Goal: Transaction & Acquisition: Subscribe to service/newsletter

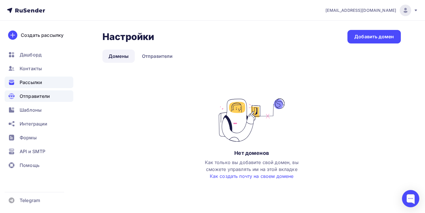
click at [27, 77] on div "Рассылки" at bounding box center [39, 83] width 69 height 12
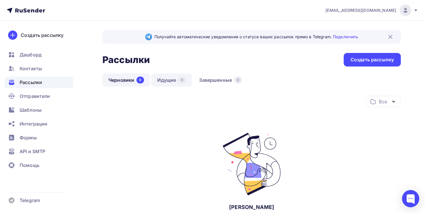
click at [166, 82] on link "Идущие 0" at bounding box center [171, 80] width 41 height 13
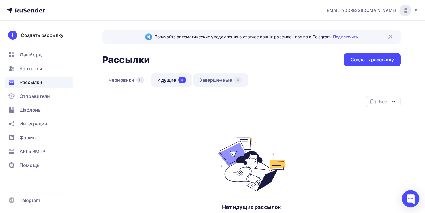
click at [217, 80] on link "Завершенные 0" at bounding box center [220, 80] width 55 height 13
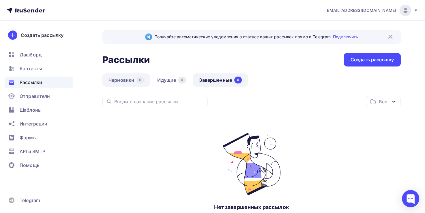
click at [125, 81] on link "Черновики 0" at bounding box center [126, 80] width 48 height 13
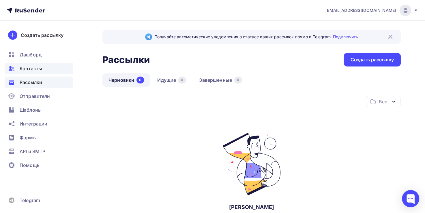
click at [26, 71] on span "Контакты" at bounding box center [31, 68] width 22 height 7
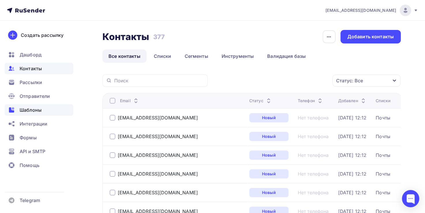
click at [34, 109] on span "Шаблоны" at bounding box center [31, 110] width 22 height 7
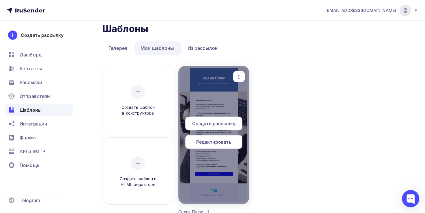
scroll to position [58, 0]
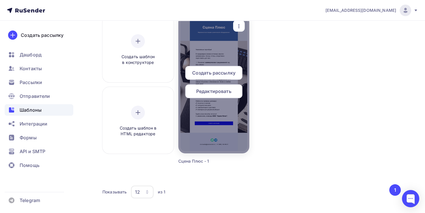
click at [216, 92] on span "Редактировать" at bounding box center [213, 91] width 35 height 7
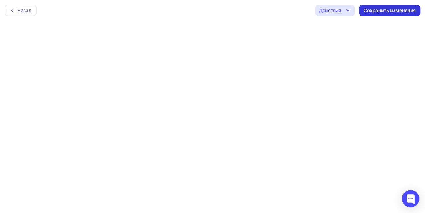
click at [377, 11] on div "Сохранить изменения" at bounding box center [389, 10] width 53 height 7
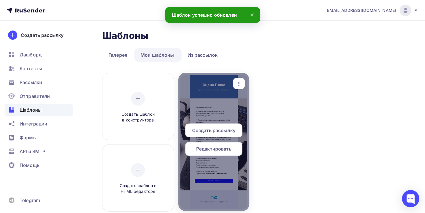
click at [220, 132] on span "Создать рассылку" at bounding box center [213, 130] width 43 height 7
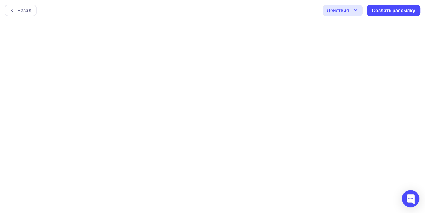
click at [346, 8] on div "Действия" at bounding box center [338, 10] width 22 height 7
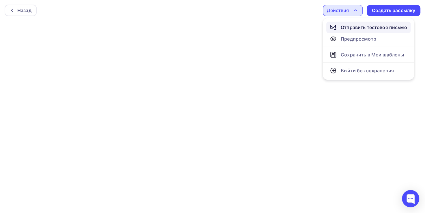
click at [349, 28] on div "Отправить тестовое письмо" at bounding box center [374, 27] width 66 height 7
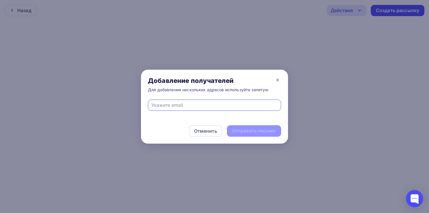
type input "m.kravets@scenasnab.ru"
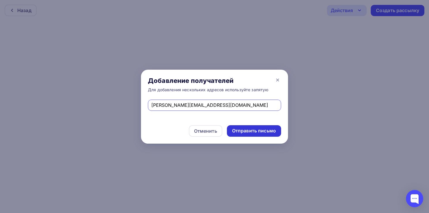
click at [246, 131] on div "Отправить письмо" at bounding box center [254, 131] width 44 height 7
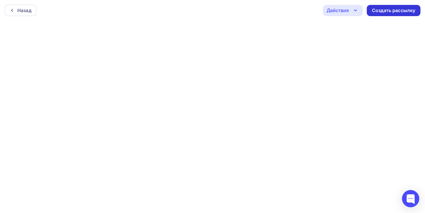
click at [390, 11] on div "Создать рассылку" at bounding box center [393, 10] width 43 height 7
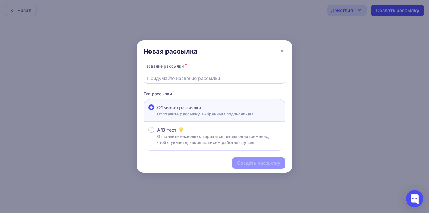
click at [209, 77] on input "text" at bounding box center [214, 78] width 135 height 7
type input "Рассылка - информирование"
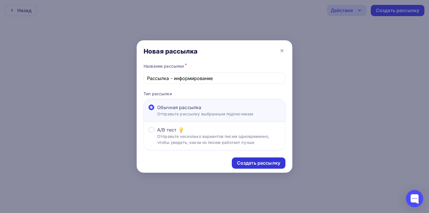
click at [255, 163] on div "Создать рассылку" at bounding box center [258, 163] width 43 height 7
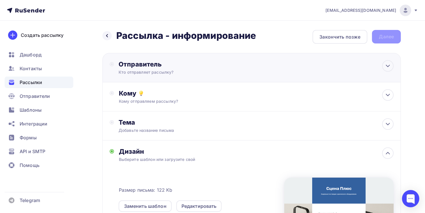
click at [157, 64] on div "Отправитель" at bounding box center [181, 64] width 125 height 8
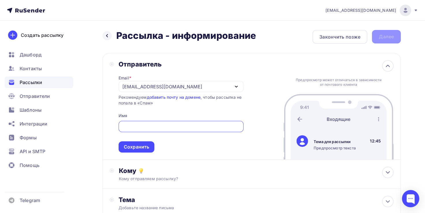
click at [254, 118] on div "Отправитель Email * scenaplus22@gmail.com a.ovsepyan@scenasnab.ru scenaplus22@g…" at bounding box center [251, 106] width 298 height 107
click at [229, 86] on div "scenaplus22@gmail.com" at bounding box center [181, 86] width 125 height 11
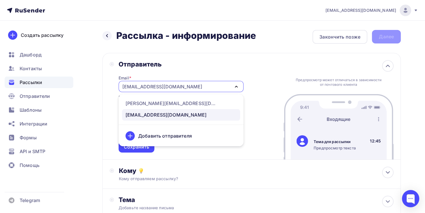
click at [259, 91] on div "Отправитель Email * scenaplus22@gmail.com a.ovsepyan@scenasnab.ru scenaplus22@g…" at bounding box center [251, 106] width 298 height 107
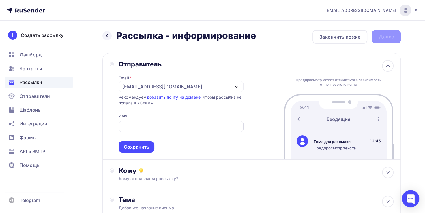
click at [192, 127] on input "text" at bounding box center [181, 126] width 118 height 7
click at [236, 130] on input "text" at bounding box center [181, 126] width 118 height 7
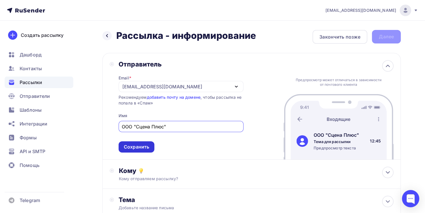
type input "ООО "Сцена Плюс""
click at [143, 146] on div "Сохранить" at bounding box center [136, 147] width 25 height 7
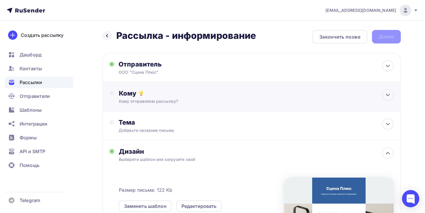
click at [244, 102] on div "Кому отправляем рассылку?" at bounding box center [242, 102] width 247 height 6
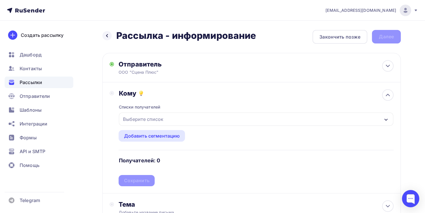
click at [159, 118] on div "Выберите список" at bounding box center [142, 119] width 45 height 10
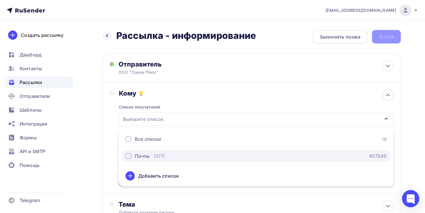
click at [154, 154] on div "(377)" at bounding box center [159, 156] width 12 height 7
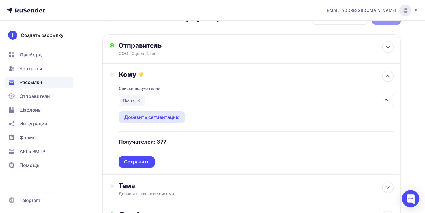
scroll to position [29, 0]
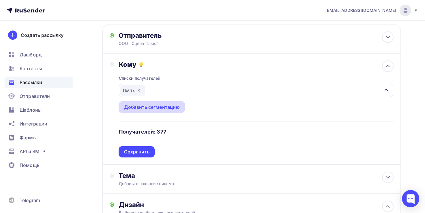
click at [165, 106] on div "Добавить сегментацию" at bounding box center [152, 107] width 56 height 7
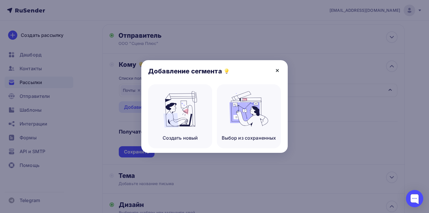
click at [278, 70] on icon at bounding box center [277, 70] width 7 height 7
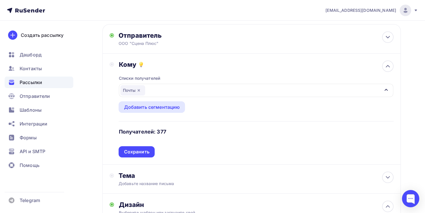
click at [157, 88] on div "Почты" at bounding box center [256, 90] width 274 height 13
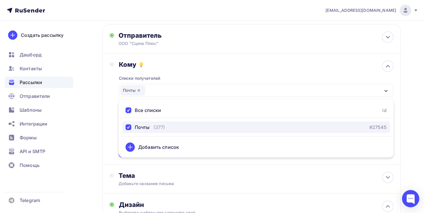
click at [159, 124] on div "(377)" at bounding box center [159, 127] width 12 height 7
click at [158, 125] on div "(377)" at bounding box center [159, 127] width 12 height 7
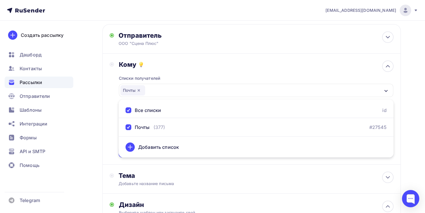
click at [166, 144] on div "Добавить список" at bounding box center [158, 147] width 41 height 7
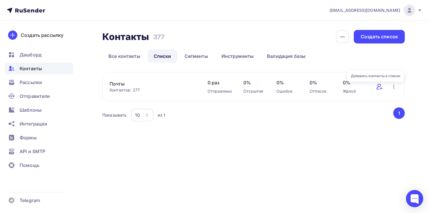
click at [381, 86] on icon at bounding box center [379, 86] width 7 height 7
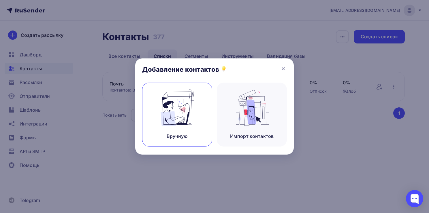
click at [190, 120] on img at bounding box center [177, 108] width 39 height 36
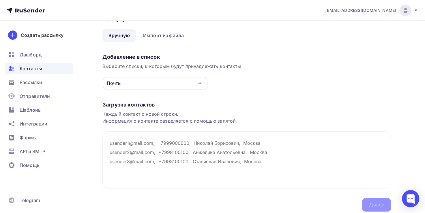
scroll to position [29, 0]
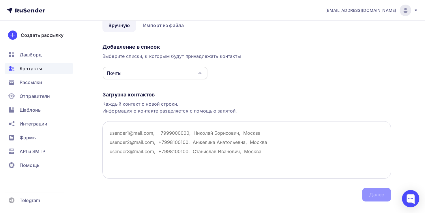
click at [145, 134] on textarea at bounding box center [246, 150] width 288 height 58
click at [137, 135] on textarea at bounding box center [246, 150] width 288 height 58
paste textarea "a.ovsepyan@scenasnab.ru"
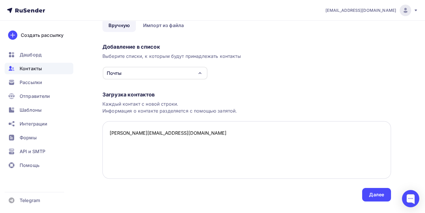
paste textarea "v.frolenkova@scenasnab.ru"
paste textarea "d.suldina@scenasnab.ru"
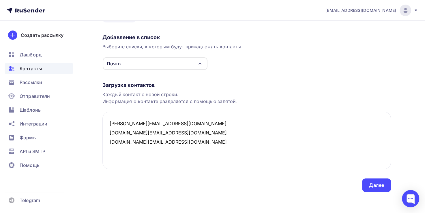
scroll to position [40, 0]
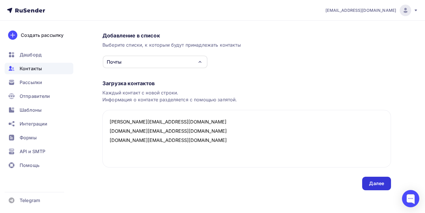
type textarea "a.ovsepyan@scenasnab.ru v.frolenkova@scenasnab.ru d.suldina@scenasnab.ru"
click at [370, 182] on div "Далее" at bounding box center [376, 184] width 15 height 7
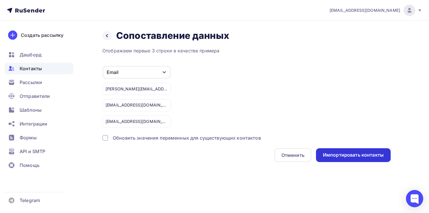
click at [348, 155] on div "Импортировать контакты" at bounding box center [353, 155] width 61 height 7
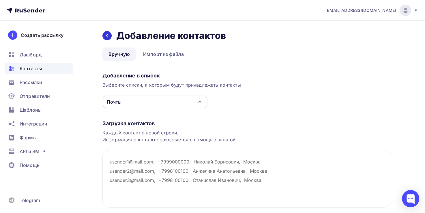
click at [105, 35] on icon at bounding box center [107, 35] width 5 height 5
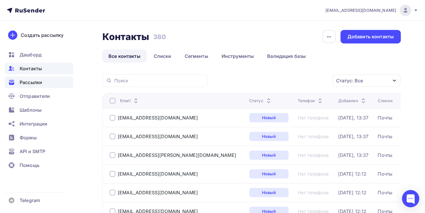
click at [41, 83] on span "Рассылки" at bounding box center [31, 82] width 23 height 7
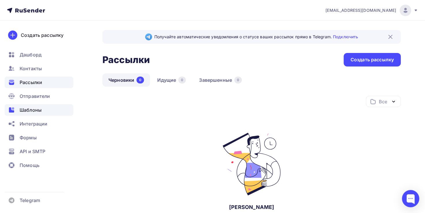
click at [38, 107] on span "Шаблоны" at bounding box center [31, 110] width 22 height 7
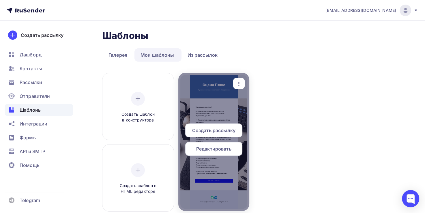
click at [215, 151] on span "Редактировать" at bounding box center [213, 149] width 35 height 7
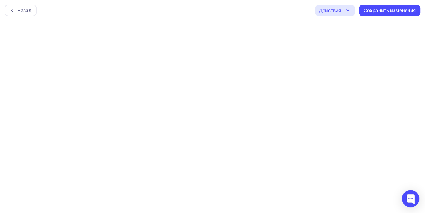
scroll to position [1, 0]
click at [376, 9] on div "Сохранить изменения" at bounding box center [389, 9] width 53 height 7
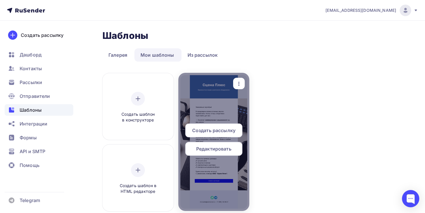
click at [220, 132] on span "Создать рассылку" at bounding box center [213, 130] width 43 height 7
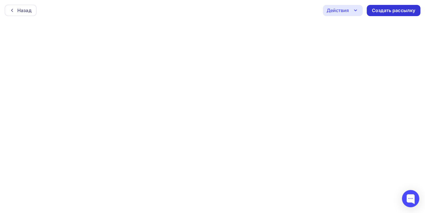
click at [395, 14] on div "Создать рассылку" at bounding box center [393, 10] width 43 height 7
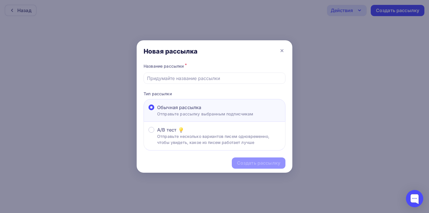
click at [191, 80] on input "text" at bounding box center [214, 78] width 135 height 7
click at [193, 79] on input "text" at bounding box center [214, 78] width 135 height 7
type input "Рассылка - информирование"
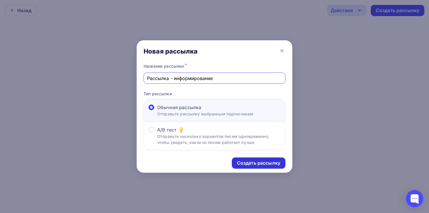
click at [274, 163] on div "Создать рассылку" at bounding box center [258, 163] width 43 height 7
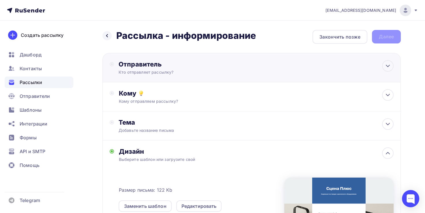
click at [179, 67] on div "Отправитель" at bounding box center [181, 64] width 125 height 8
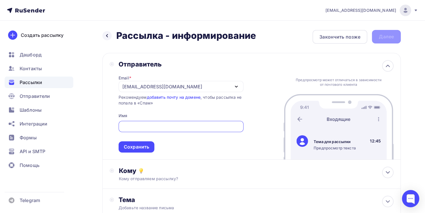
click at [139, 88] on div "scenaplus22@gmail.com" at bounding box center [162, 86] width 80 height 7
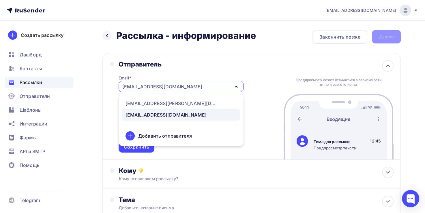
click at [165, 137] on div "Добавить отправителя" at bounding box center [165, 136] width 54 height 7
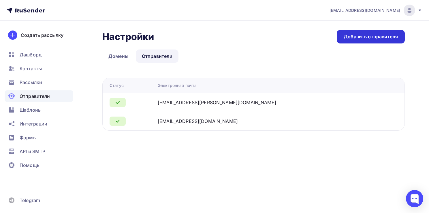
click at [363, 37] on div "Добавить отправителя" at bounding box center [371, 36] width 54 height 7
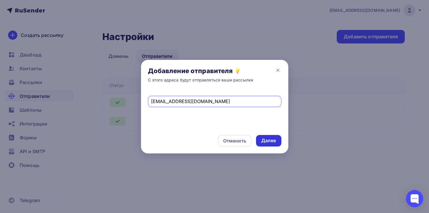
type input "info@scenasnab.ru"
click at [267, 143] on div "Далее" at bounding box center [268, 141] width 15 height 7
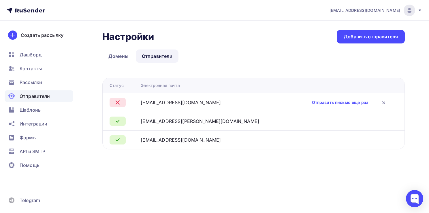
drag, startPoint x: 198, startPoint y: 102, endPoint x: 151, endPoint y: 104, distance: 47.1
click at [151, 104] on div "info@scenasnab.ru" at bounding box center [213, 102] width 144 height 7
copy div "info@scenasnab.ru"
click at [222, 158] on div "Настройки Настройки Добавить отправителя Домены Отправители Отправители Домены …" at bounding box center [214, 97] width 429 height 152
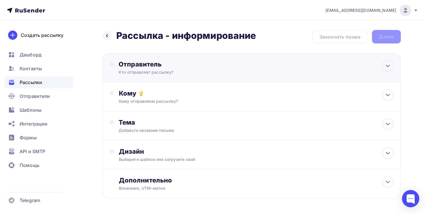
click at [188, 74] on div "Кто отправляет рассылку?" at bounding box center [175, 73] width 113 height 6
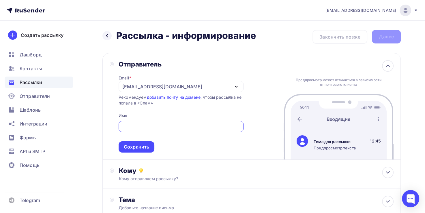
click at [174, 88] on div "scenaplus22@gmail.com" at bounding box center [162, 86] width 80 height 7
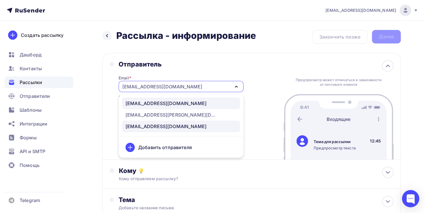
click at [174, 105] on div "info@scenasnab.ru" at bounding box center [180, 103] width 111 height 7
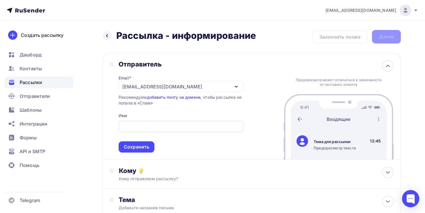
click at [167, 127] on input "text" at bounding box center [181, 126] width 118 height 7
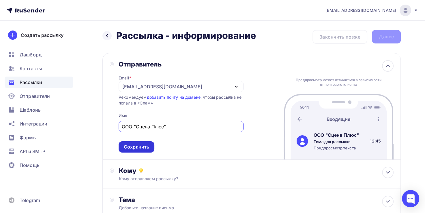
type input "ООО "Сцена Плюс""
click at [148, 147] on div "Сохранить" at bounding box center [136, 147] width 25 height 7
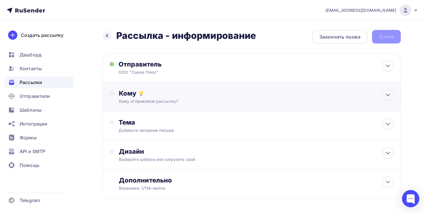
click at [204, 98] on div "Кому Кому отправляем рассылку? Списки получателей Выберите список Все списки id…" at bounding box center [256, 96] width 275 height 15
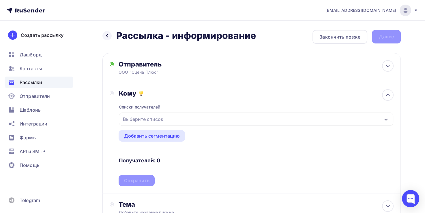
click at [164, 121] on div "Выберите список" at bounding box center [142, 119] width 45 height 10
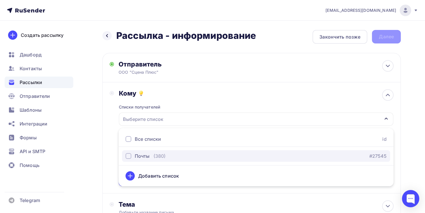
click at [166, 154] on div "Почты (380) #27545" at bounding box center [255, 156] width 261 height 7
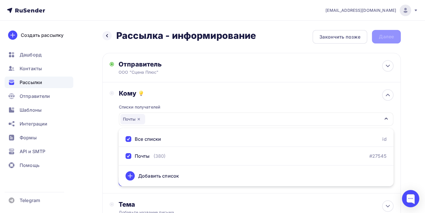
click at [111, 148] on div "Кому Списки получателей Почты Все списки id Почты (380) #27545 Добавить список …" at bounding box center [252, 137] width 284 height 97
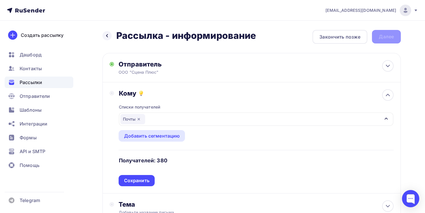
click at [140, 177] on div "Сохранить" at bounding box center [137, 180] width 36 height 11
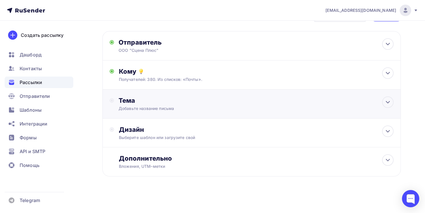
click at [182, 99] on div "Тема" at bounding box center [176, 101] width 114 height 8
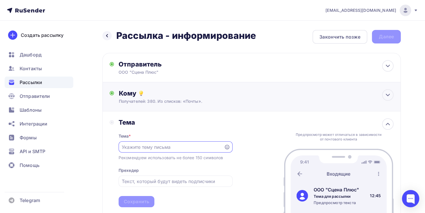
scroll to position [29, 0]
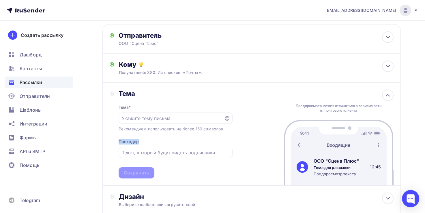
drag, startPoint x: 138, startPoint y: 142, endPoint x: 113, endPoint y: 143, distance: 24.5
click at [113, 143] on div "Тема Тема * Рекомендуем использовать не более 150 символов Прехедер Сохранить" at bounding box center [171, 134] width 123 height 89
copy div "Прехедер"
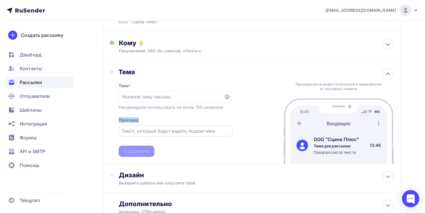
scroll to position [96, 0]
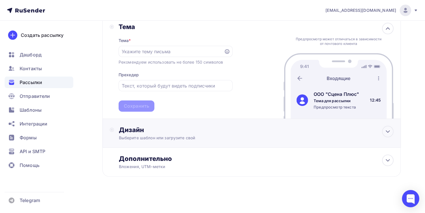
click at [161, 133] on div "Дизайн" at bounding box center [256, 130] width 275 height 8
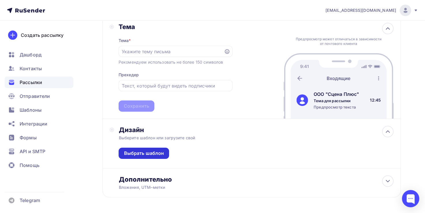
click at [151, 152] on div "Выбрать шаблон" at bounding box center [144, 153] width 40 height 7
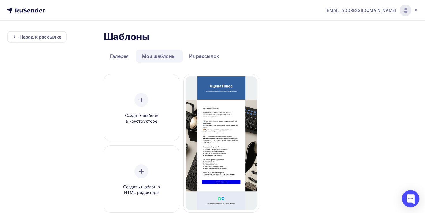
click at [155, 55] on link "Мои шаблоны" at bounding box center [159, 56] width 46 height 13
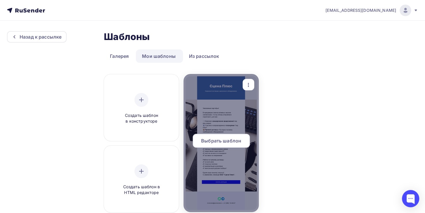
click at [222, 145] on div "Выбрать шаблон" at bounding box center [221, 141] width 57 height 14
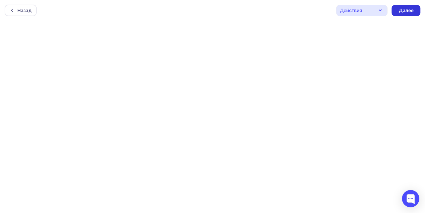
click at [412, 12] on div "Далее" at bounding box center [405, 10] width 15 height 7
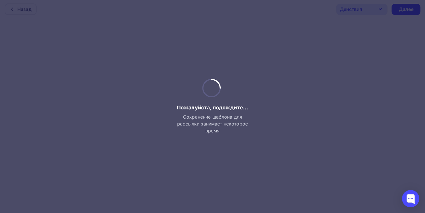
scroll to position [1, 0]
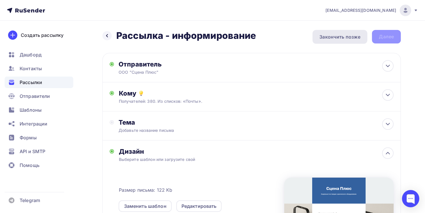
click at [345, 35] on div "Закончить позже" at bounding box center [339, 36] width 41 height 7
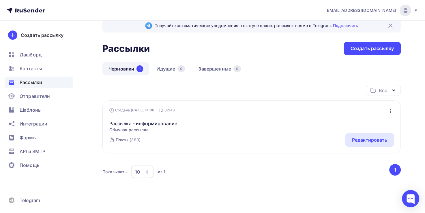
scroll to position [21, 0]
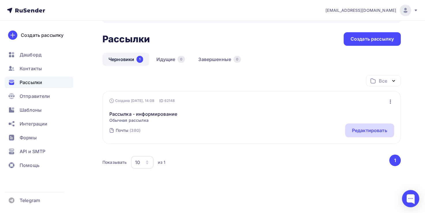
click at [353, 128] on div "Редактировать" at bounding box center [369, 130] width 35 height 7
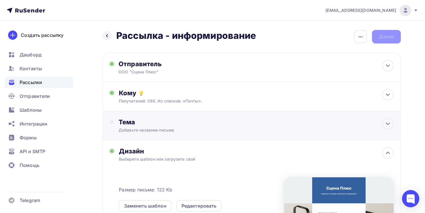
click at [146, 130] on div "Добавьте название письма" at bounding box center [170, 131] width 103 height 6
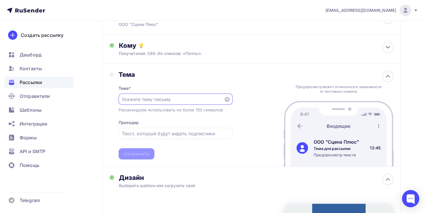
scroll to position [58, 0]
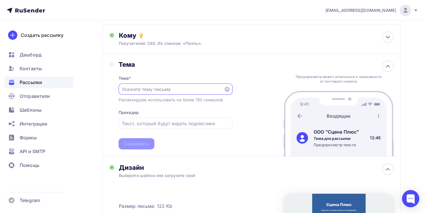
paste input "«Сцена Плюс» — ваш надёжный поставщик сценического оборудование в сезон активны…"
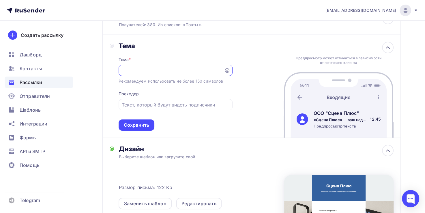
scroll to position [87, 0]
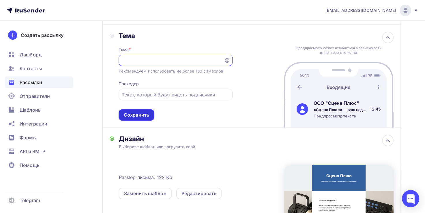
type input "«Сцена Плюс» — ваш надёжный поставщик сценического оборудование в сезон активны…"
click at [144, 113] on div "Сохранить" at bounding box center [136, 115] width 25 height 7
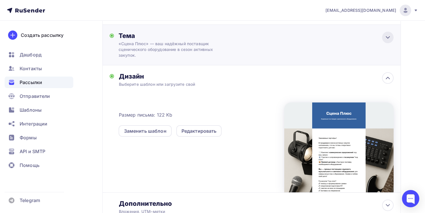
click at [387, 36] on icon at bounding box center [387, 37] width 7 height 7
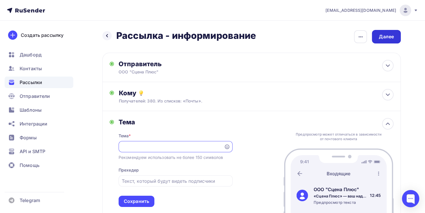
click at [390, 33] on div "Далее" at bounding box center [386, 36] width 15 height 7
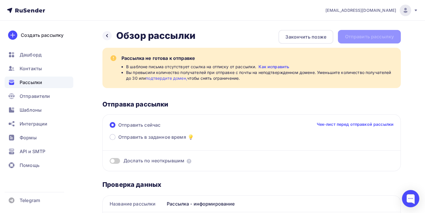
click at [268, 67] on link "Как исправить" at bounding box center [273, 67] width 31 height 6
click at [312, 41] on div "Закончить позже" at bounding box center [305, 37] width 55 height 14
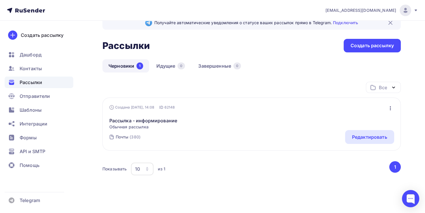
scroll to position [21, 0]
